Goal: Navigation & Orientation: Find specific page/section

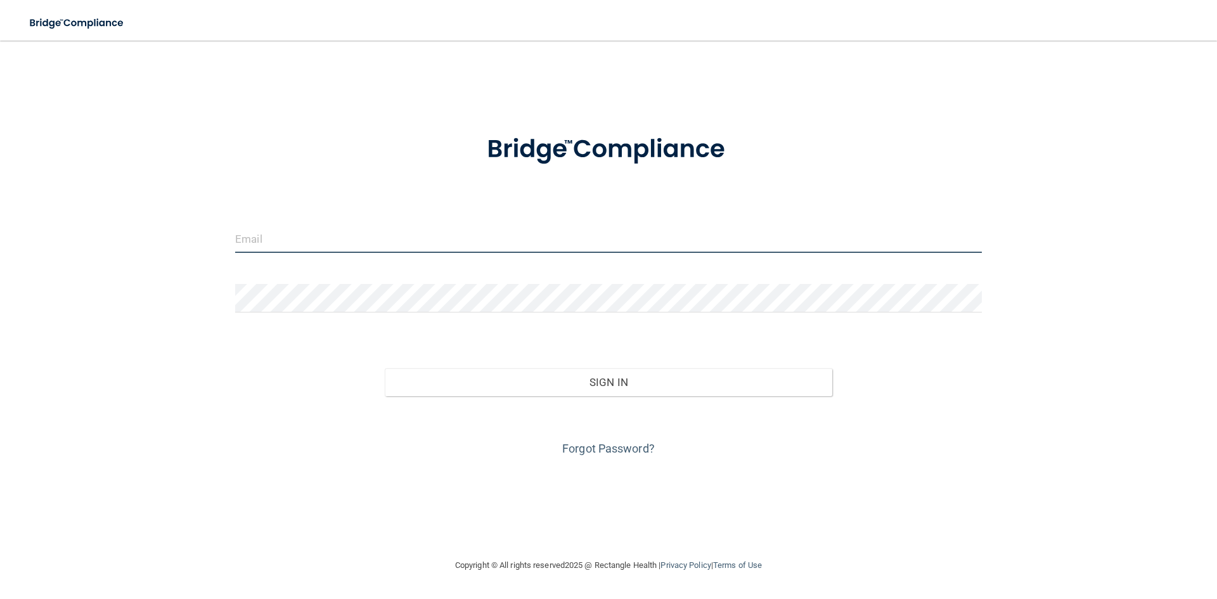
click at [274, 233] on input "email" at bounding box center [608, 238] width 747 height 29
type input "[EMAIL_ADDRESS][DOMAIN_NAME]"
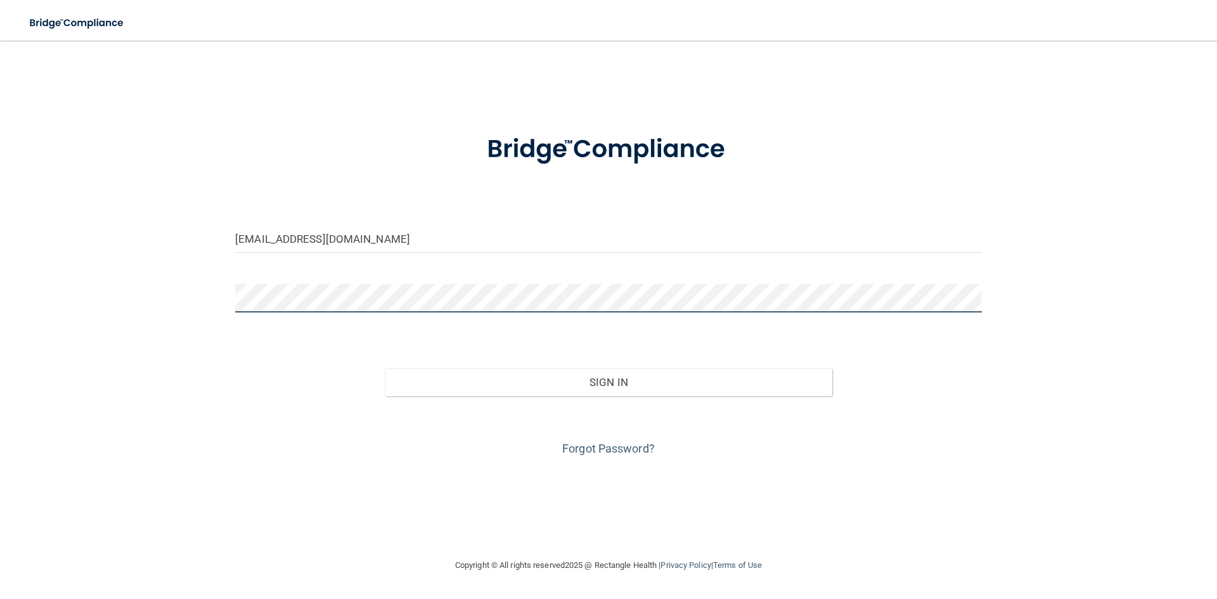
click at [385, 368] on button "Sign In" at bounding box center [609, 382] width 448 height 28
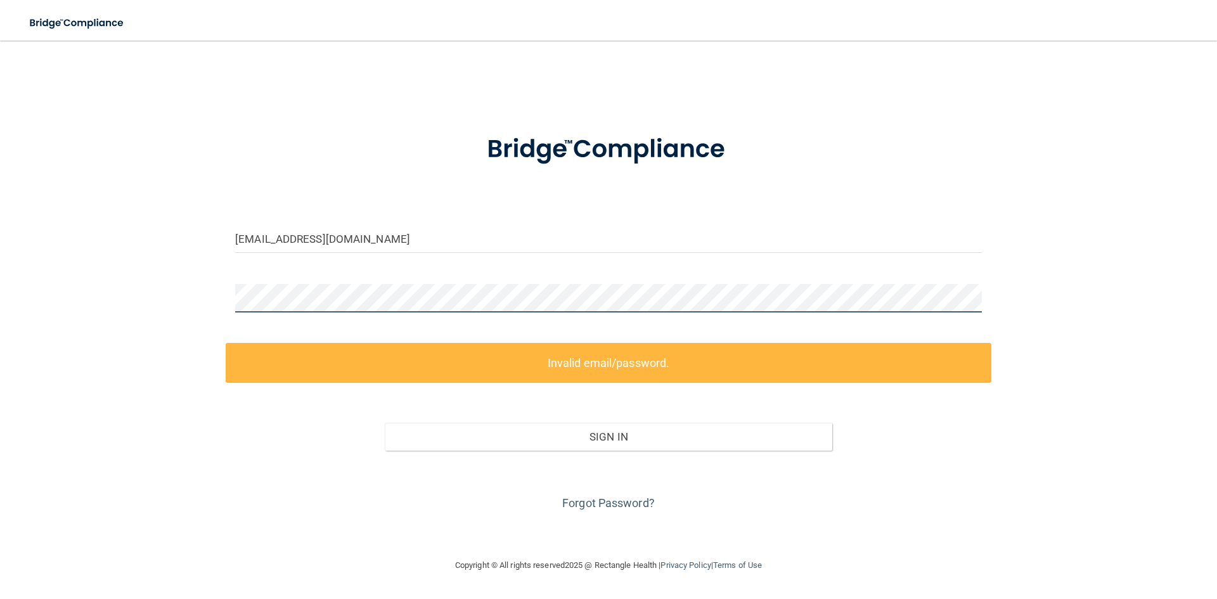
click at [175, 308] on div "jlubin@valleyoralsurgery.com Invalid email/password. You don't have permission …" at bounding box center [608, 299] width 1166 height 492
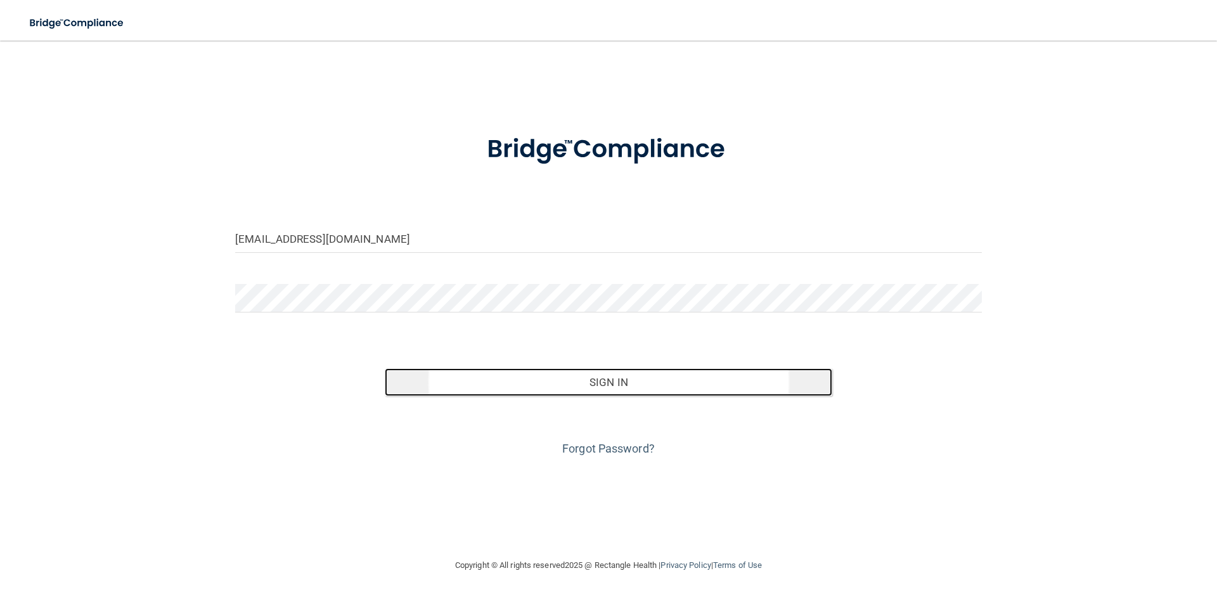
click at [597, 391] on button "Sign In" at bounding box center [609, 382] width 448 height 28
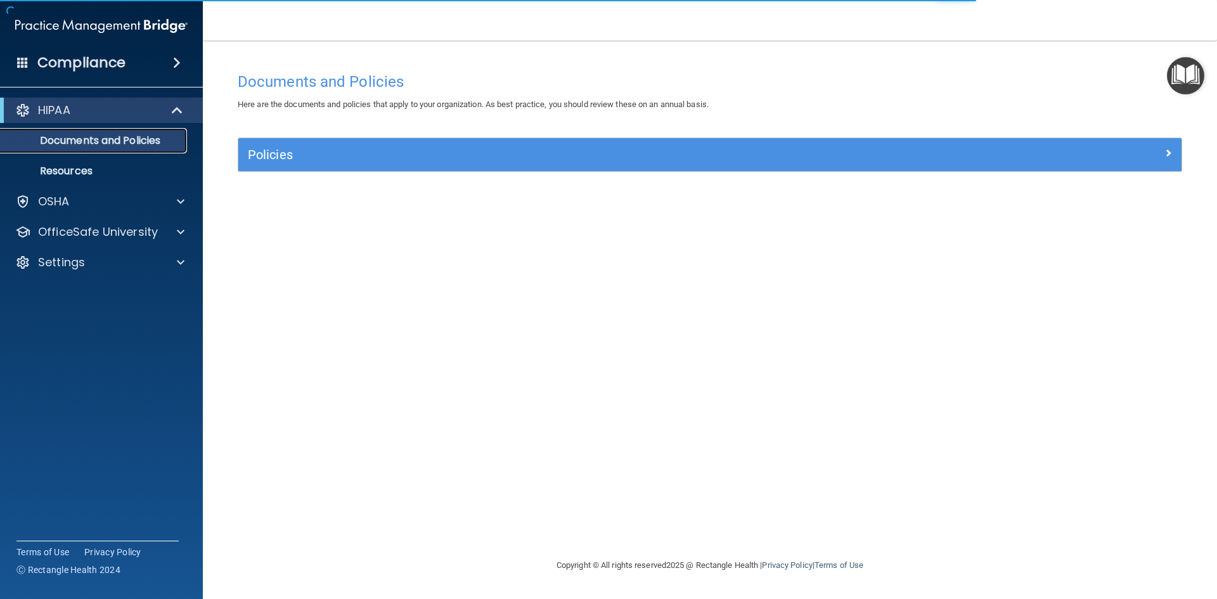
click at [143, 149] on link "Documents and Policies" at bounding box center [87, 140] width 200 height 25
click at [117, 169] on p "Resources" at bounding box center [94, 171] width 173 height 13
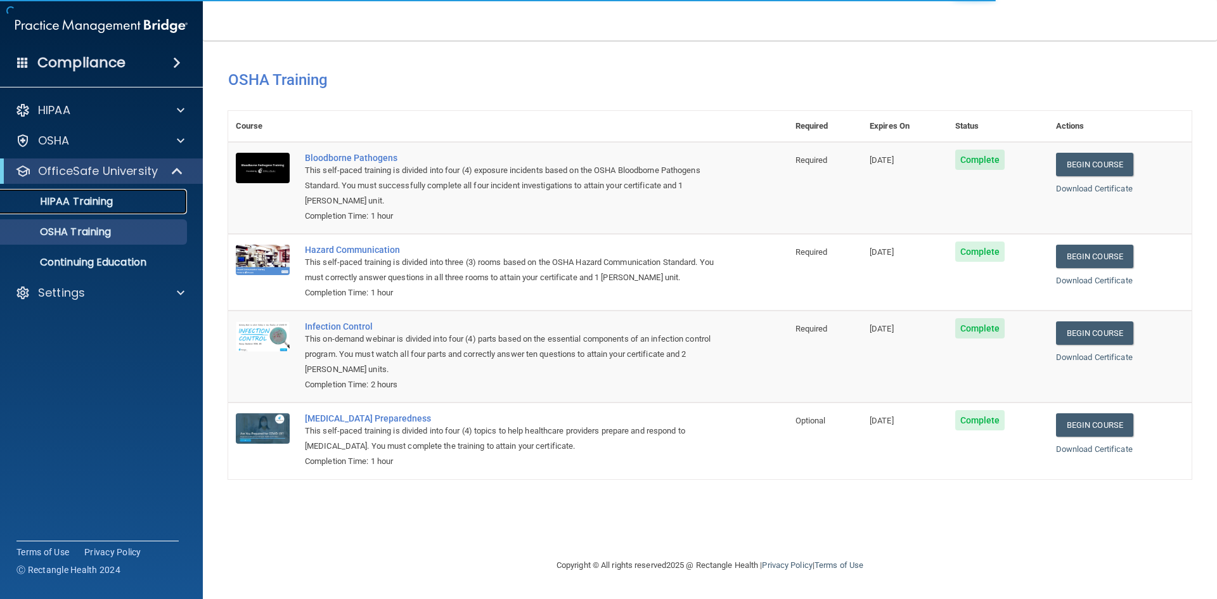
click at [141, 202] on div "HIPAA Training" at bounding box center [94, 201] width 173 height 13
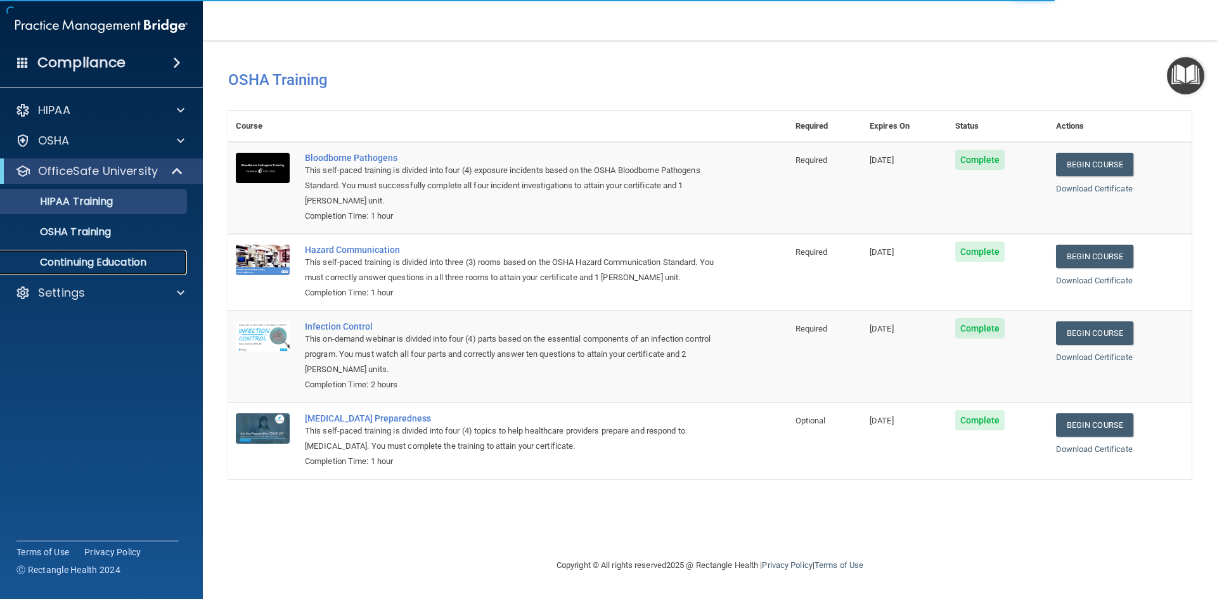
click at [127, 260] on p "Continuing Education" at bounding box center [94, 262] width 173 height 13
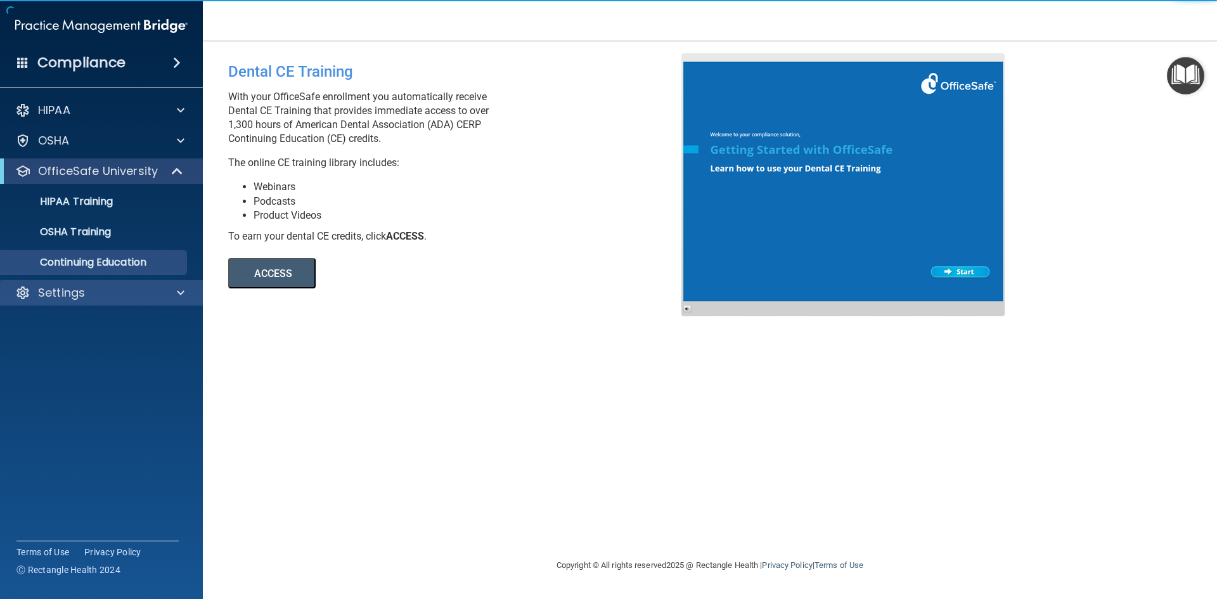
click at [127, 303] on div "Settings" at bounding box center [101, 292] width 203 height 25
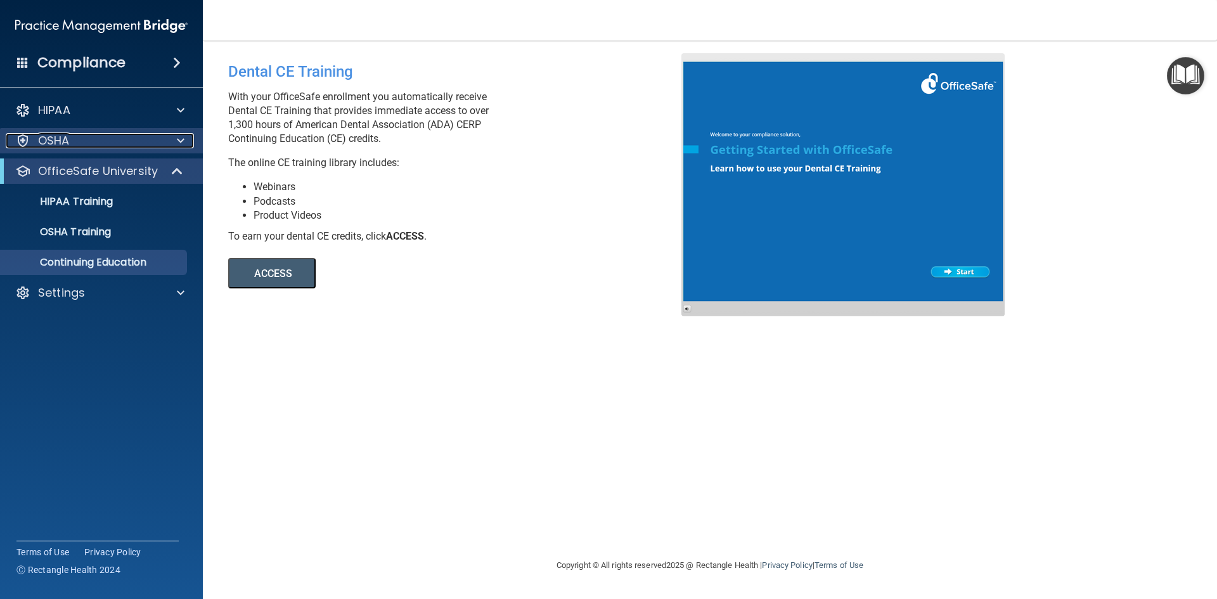
click at [81, 144] on div "OSHA" at bounding box center [84, 140] width 157 height 15
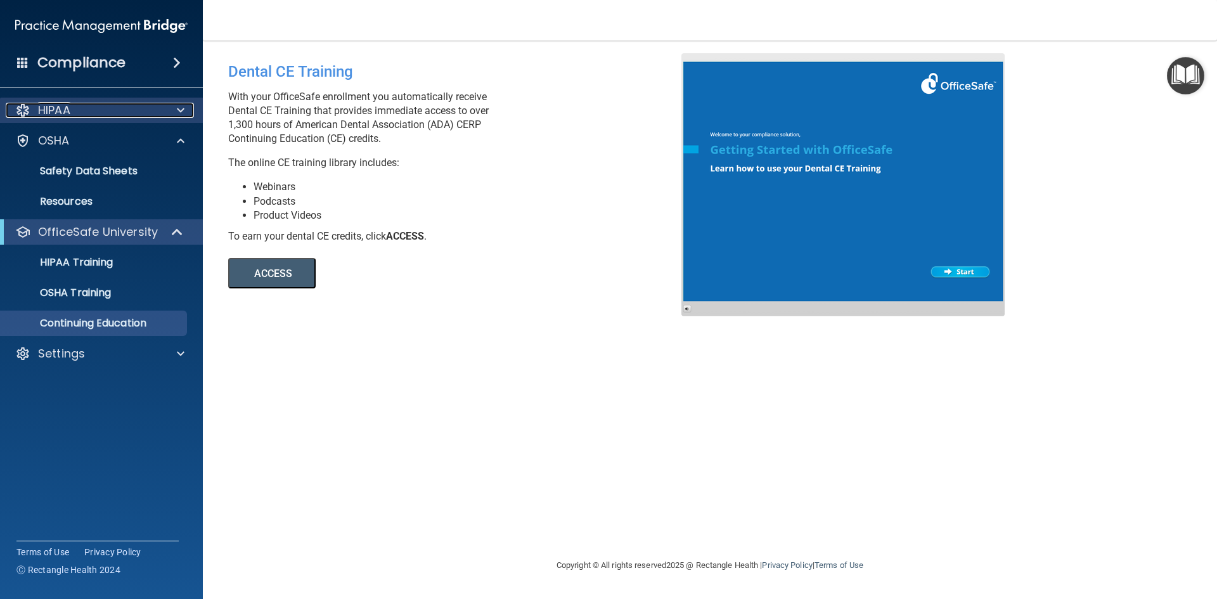
click at [84, 108] on div "HIPAA" at bounding box center [84, 110] width 157 height 15
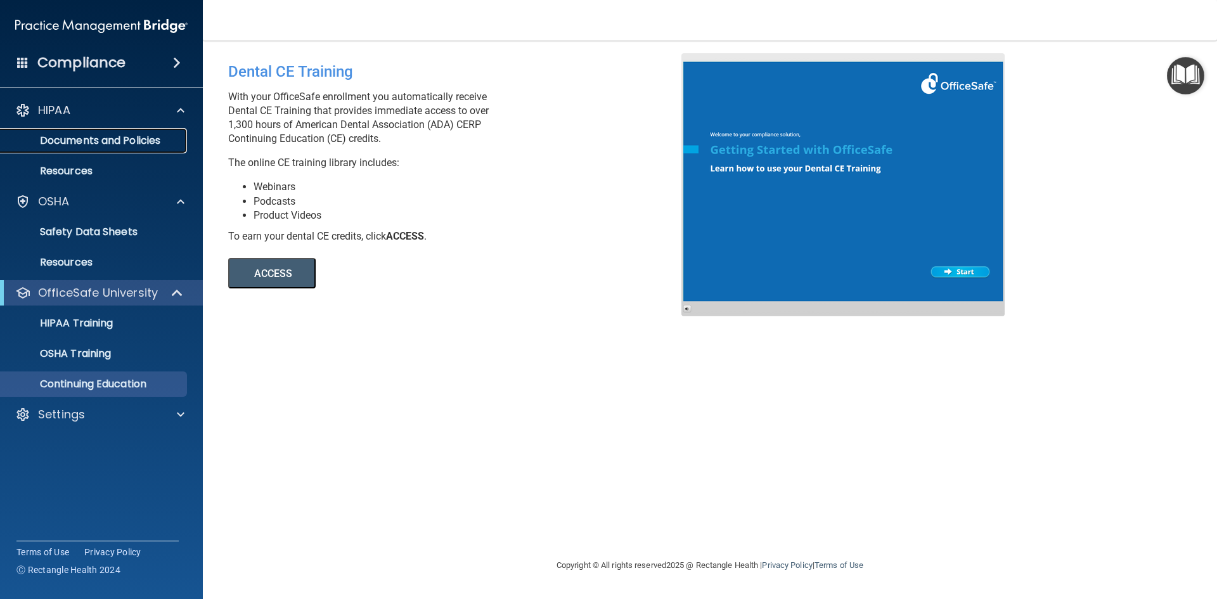
click at [101, 142] on p "Documents and Policies" at bounding box center [94, 140] width 173 height 13
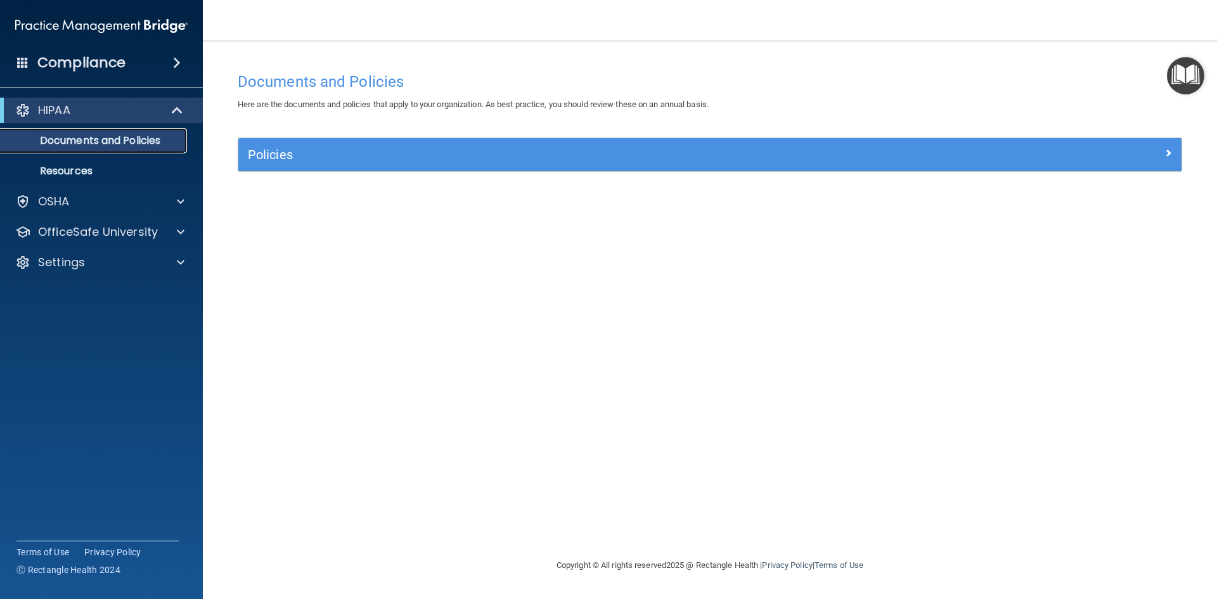
click at [94, 134] on p "Documents and Policies" at bounding box center [94, 140] width 173 height 13
click at [125, 102] on div "HIPAA" at bounding box center [101, 110] width 203 height 25
click at [127, 113] on div "HIPAA" at bounding box center [84, 110] width 157 height 15
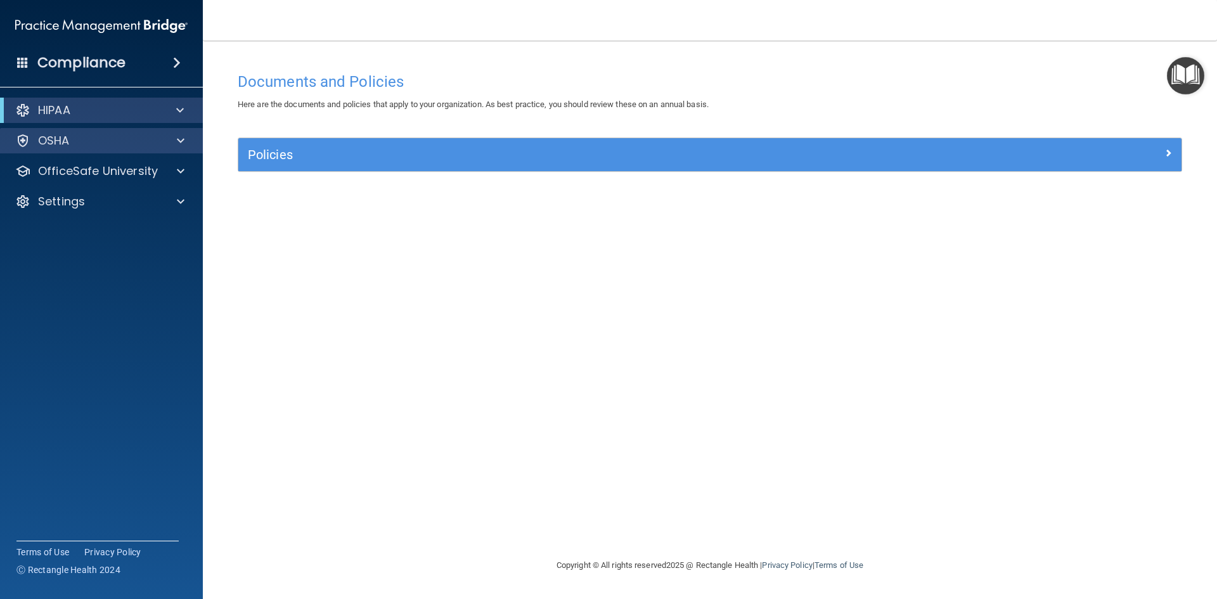
click at [136, 151] on div "OSHA" at bounding box center [101, 140] width 203 height 25
click at [115, 143] on div "OSHA" at bounding box center [84, 140] width 157 height 15
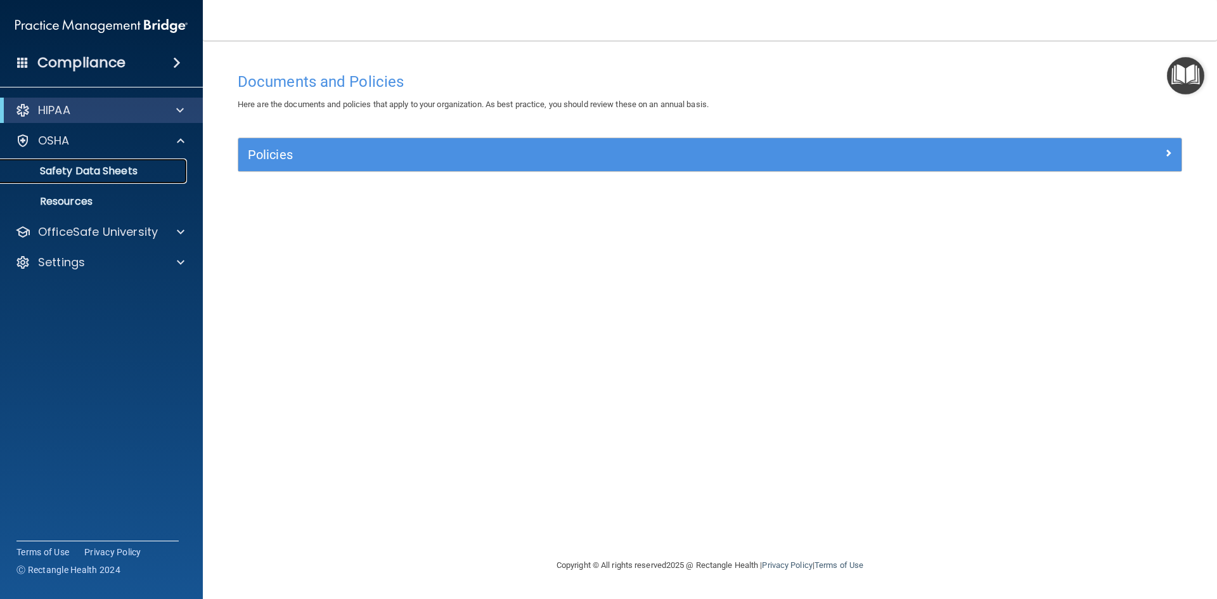
click at [125, 162] on link "Safety Data Sheets" at bounding box center [87, 170] width 200 height 25
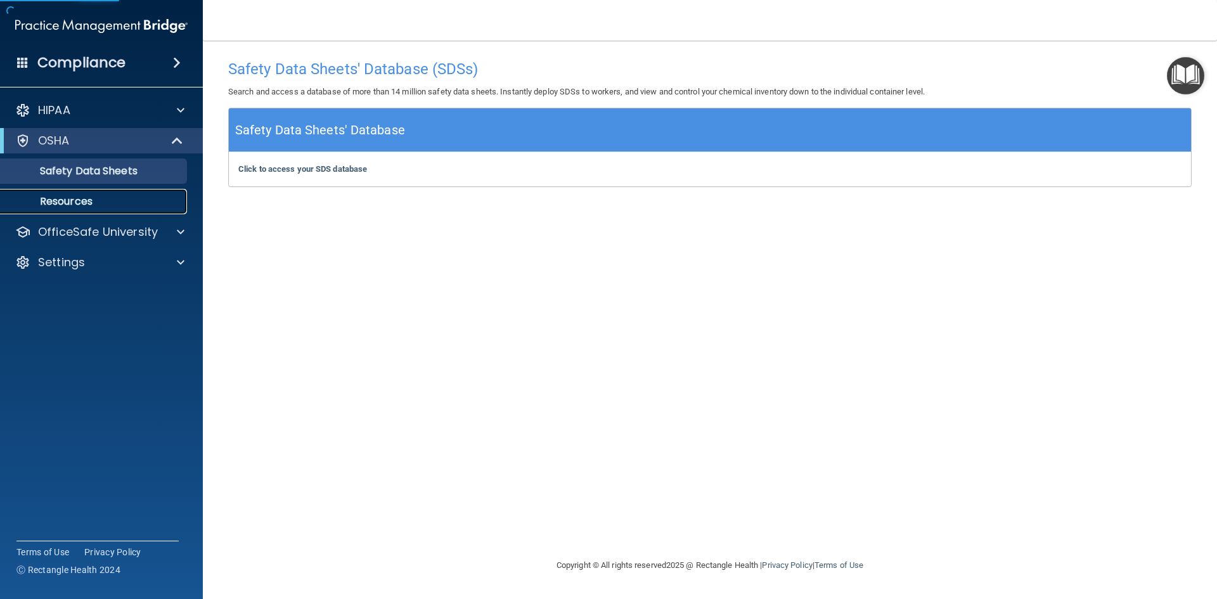
click at [85, 197] on p "Resources" at bounding box center [94, 201] width 173 height 13
